Goal: Find specific page/section: Find specific page/section

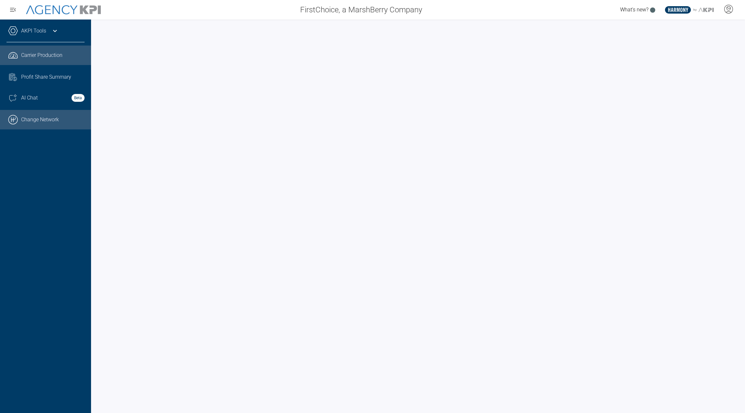
click at [48, 122] on link ".cls-1{fill:none;stroke:#000;stroke-linecap:round;stroke-linejoin:round;stroke-…" at bounding box center [45, 120] width 91 height 20
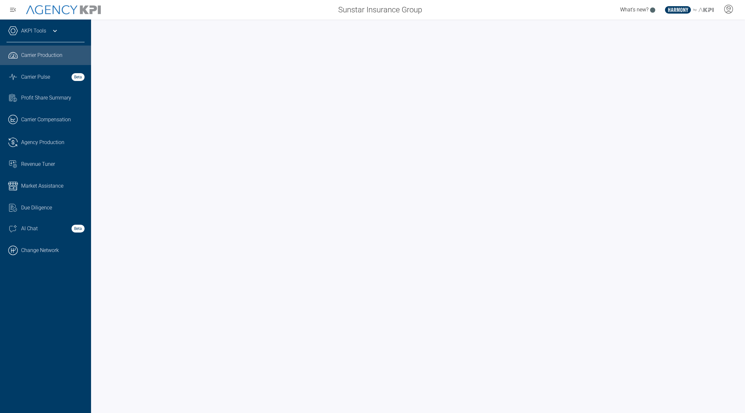
click at [46, 33] on div "AKPI Tools" at bounding box center [46, 34] width 78 height 16
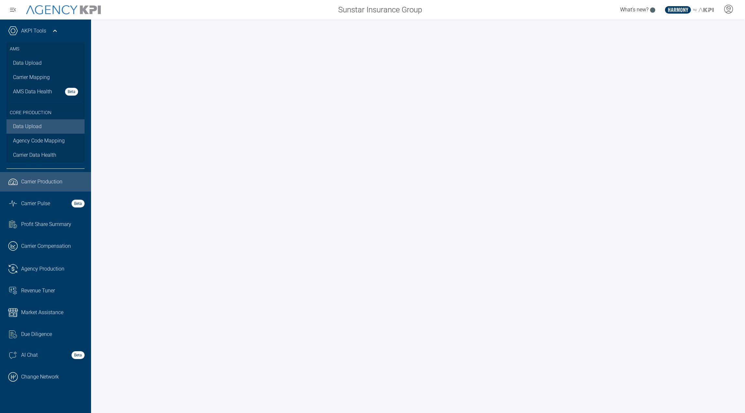
click at [27, 128] on link "Data Upload" at bounding box center [46, 126] width 78 height 14
click at [46, 149] on link "Carrier Data Health" at bounding box center [46, 155] width 78 height 14
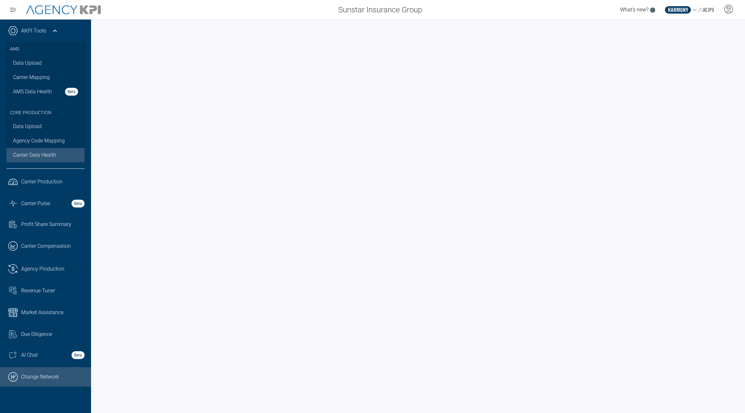
click at [23, 369] on link ".cls-1{fill:none;stroke:#000;stroke-linecap:round;stroke-linejoin:round;stroke-…" at bounding box center [45, 377] width 91 height 20
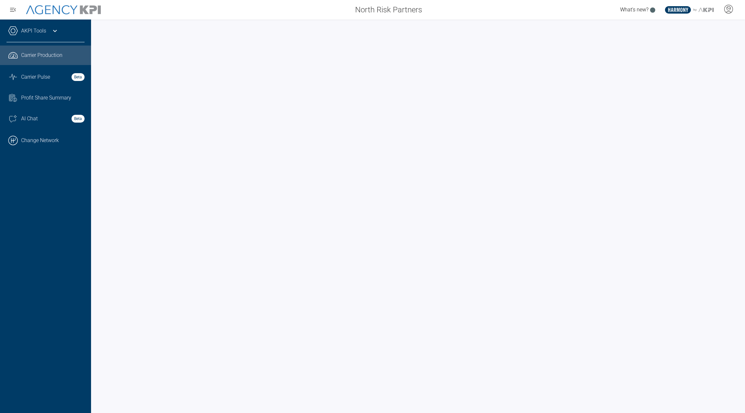
click at [51, 28] on icon at bounding box center [55, 31] width 8 height 8
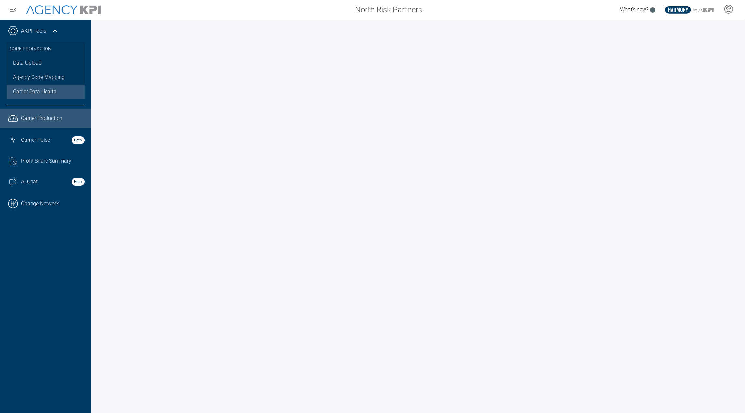
click at [37, 88] on span "Carrier Data Health" at bounding box center [34, 92] width 43 height 8
click at [729, 9] on icon at bounding box center [729, 9] width 10 height 10
click at [710, 31] on li "Admin Portal" at bounding box center [703, 27] width 70 height 15
click at [583, 24] on div at bounding box center [418, 216] width 654 height 393
click at [730, 16] on div at bounding box center [728, 9] width 16 height 15
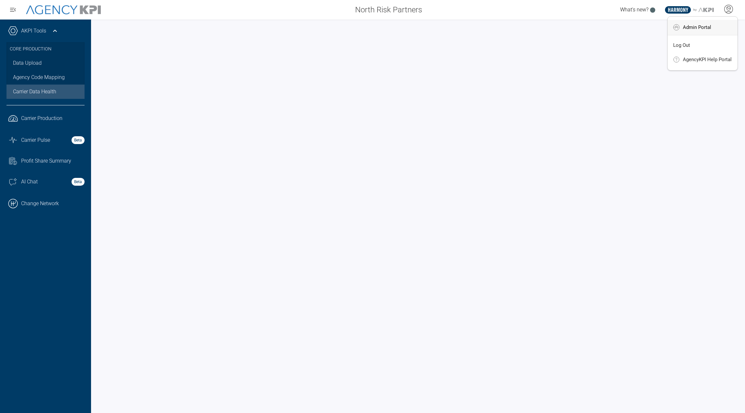
click at [720, 31] on li "Admin Portal" at bounding box center [703, 27] width 70 height 15
click at [44, 64] on link "Data Upload" at bounding box center [46, 63] width 78 height 14
click at [729, 11] on icon at bounding box center [729, 9] width 10 height 10
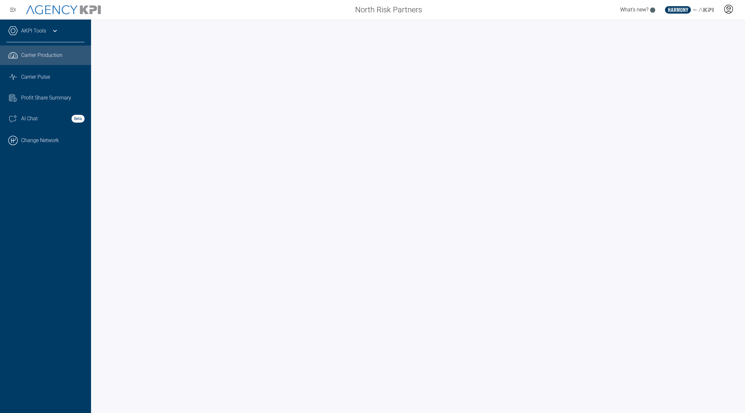
click at [729, 12] on icon at bounding box center [729, 9] width 10 height 10
click at [714, 28] on li "Admin Portal" at bounding box center [703, 27] width 70 height 15
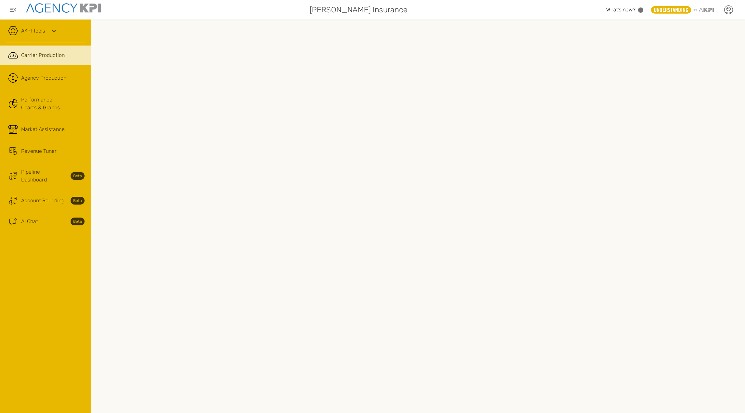
click at [725, 10] on icon at bounding box center [729, 10] width 10 height 10
click at [727, 14] on icon at bounding box center [729, 10] width 8 height 8
click at [688, 45] on link "Admin Portal" at bounding box center [696, 46] width 26 height 6
